Goal: Task Accomplishment & Management: Manage account settings

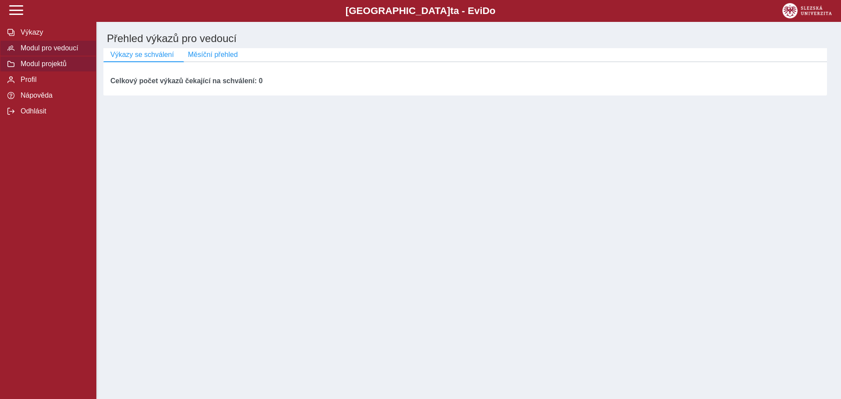
click at [57, 64] on span "Modul projektů" at bounding box center [53, 64] width 71 height 8
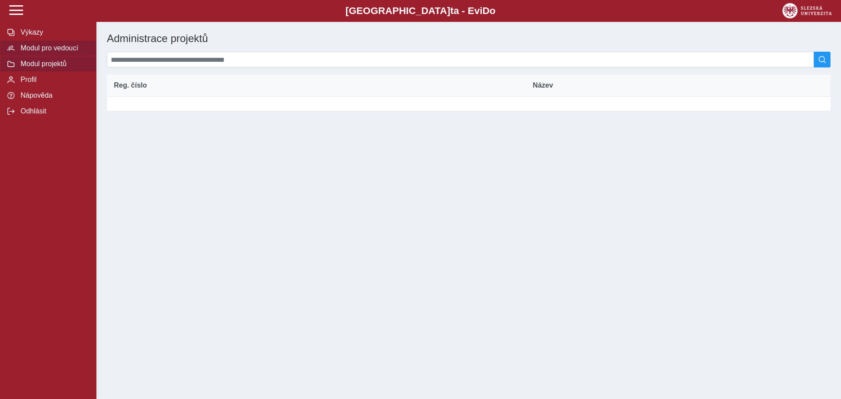
click at [66, 51] on span "Modul pro vedoucí" at bounding box center [53, 48] width 71 height 8
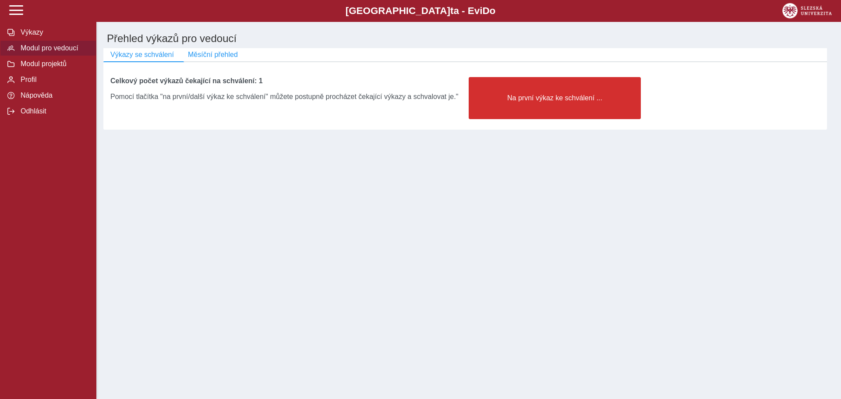
click at [266, 168] on div "Slezská univerzi t a - Evi D o EviDo Výkazy Modul pro vedoucí Modul projektů Pr…" at bounding box center [420, 199] width 841 height 399
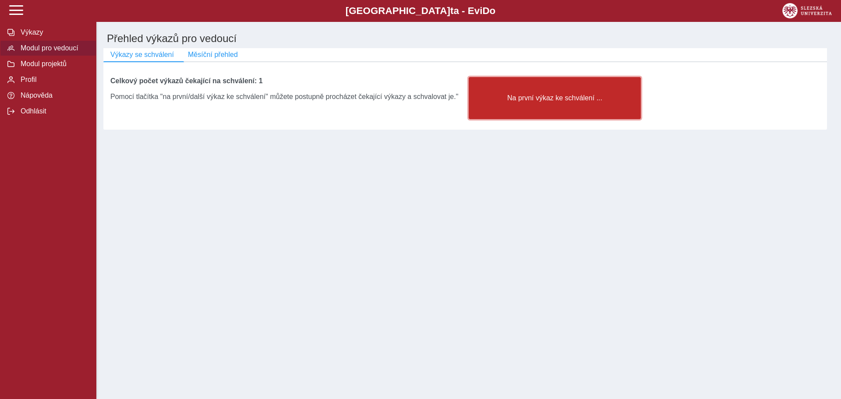
click at [578, 101] on span "Na první výkaz ke schválení ..." at bounding box center [554, 98] width 157 height 8
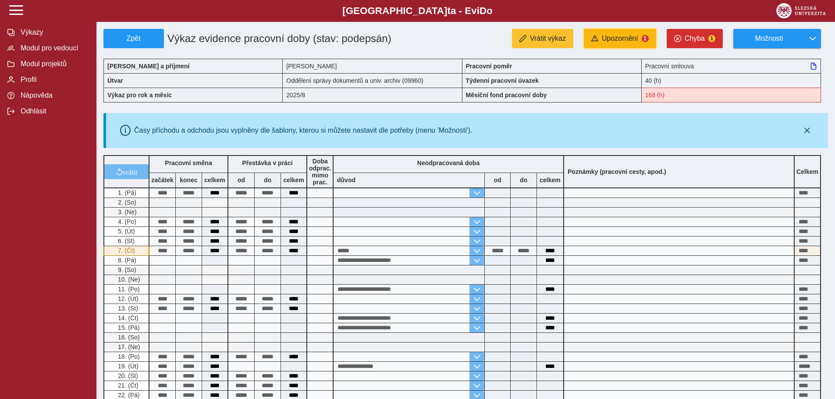
click at [620, 38] on span "Upozornění" at bounding box center [620, 39] width 36 height 8
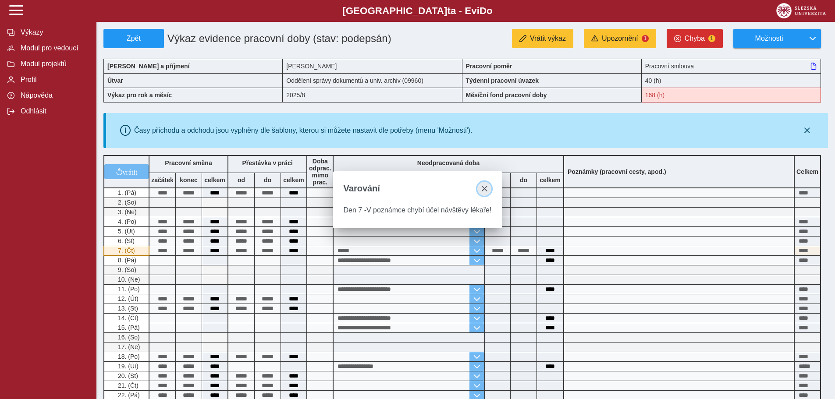
click at [484, 185] on span "close" at bounding box center [484, 188] width 7 height 7
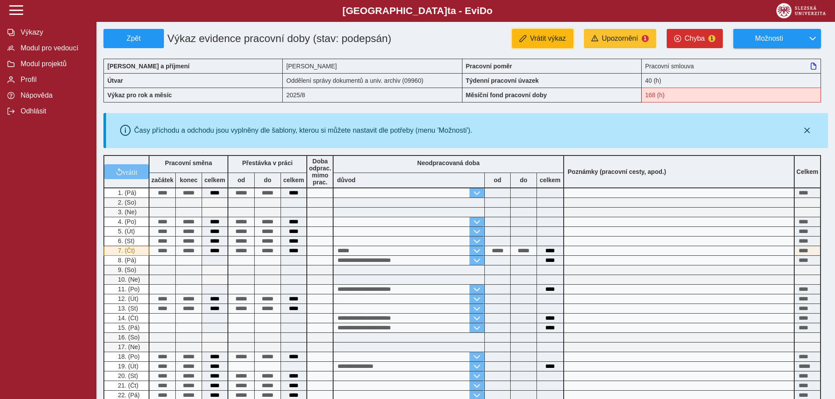
click at [546, 40] on span "Vrátit výkaz" at bounding box center [548, 39] width 36 height 8
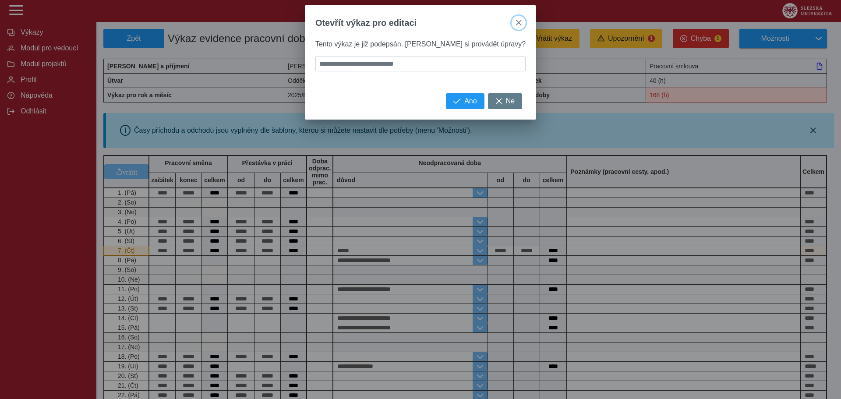
click at [515, 23] on span "close" at bounding box center [518, 22] width 7 height 7
